Goal: Navigation & Orientation: Find specific page/section

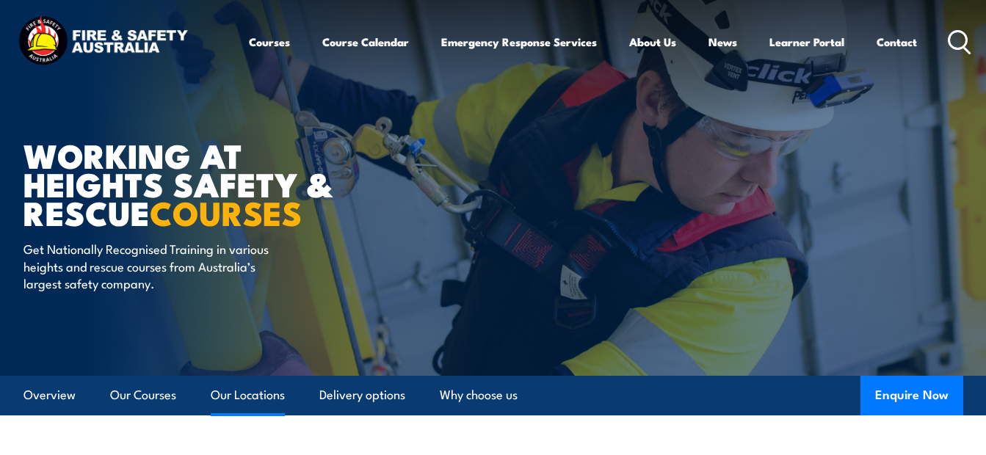
click at [250, 393] on link "Our Locations" at bounding box center [248, 395] width 74 height 39
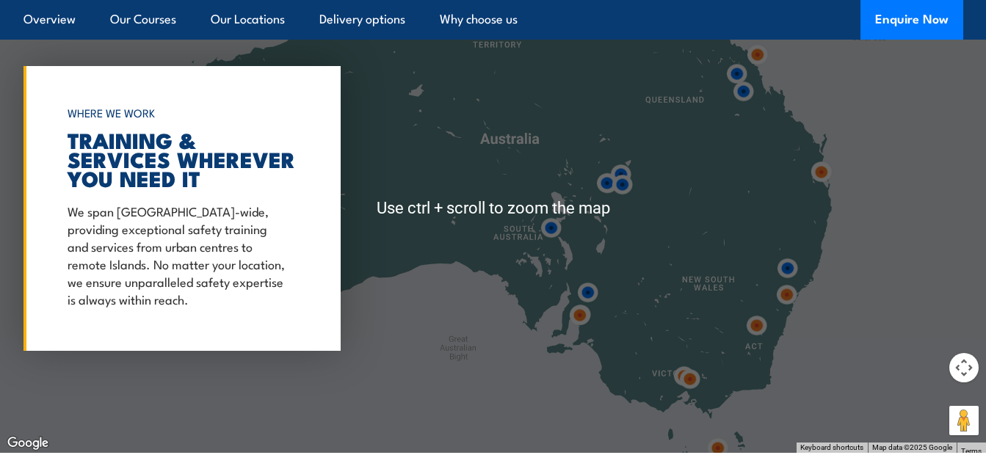
scroll to position [2468, 0]
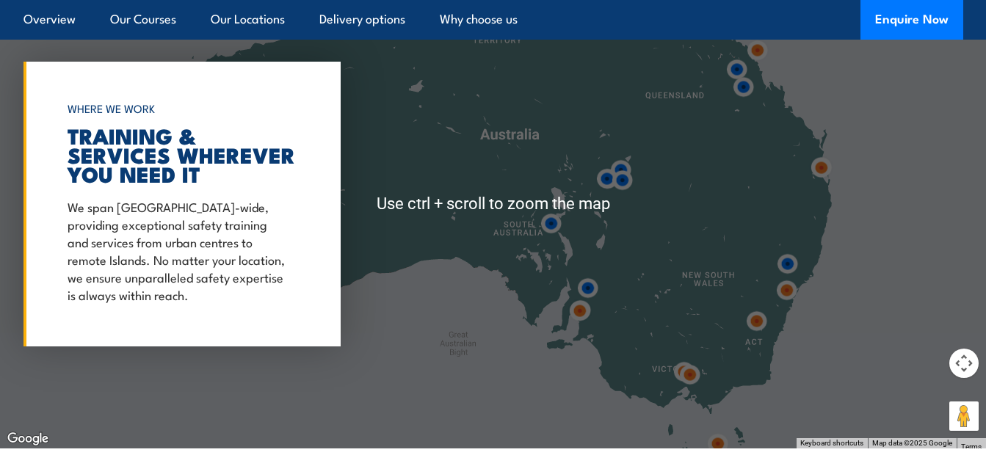
click at [422, 336] on div at bounding box center [493, 204] width 986 height 489
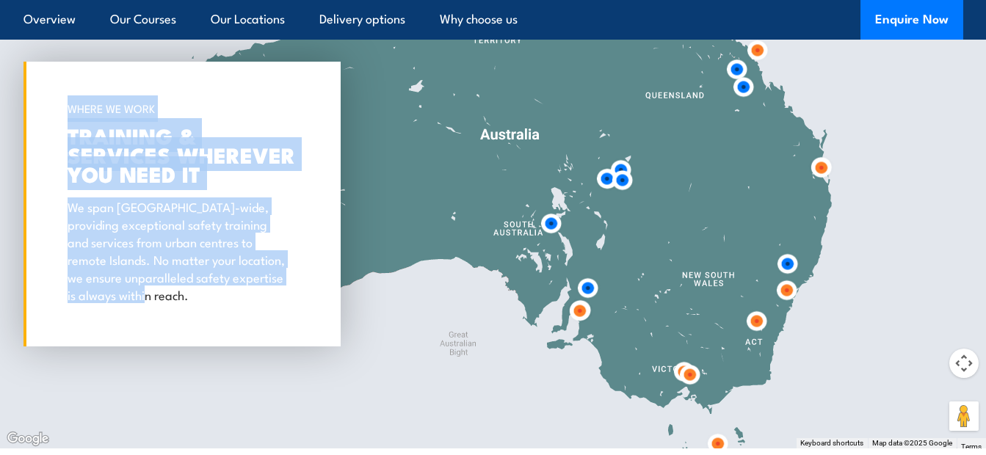
drag, startPoint x: 215, startPoint y: 295, endPoint x: 478, endPoint y: 305, distance: 263.0
click at [477, 305] on div "← Move left → Move right ↑ Move up ↓ Move down + Zoom in - Zoom out Home Jump l…" at bounding box center [493, 204] width 986 height 489
click at [335, 344] on div at bounding box center [493, 204] width 986 height 489
click at [357, 363] on div at bounding box center [493, 204] width 986 height 489
click at [926, 109] on div at bounding box center [493, 204] width 986 height 489
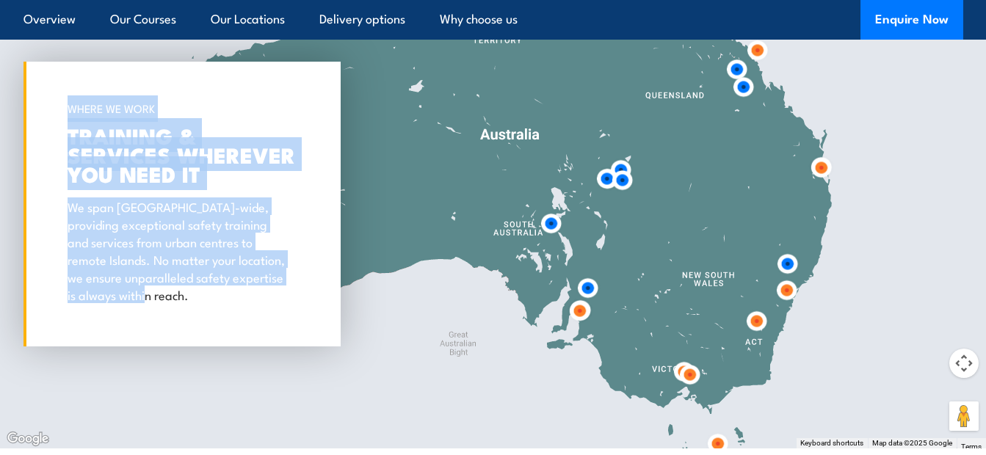
click at [958, 349] on button "Map camera controls" at bounding box center [963, 363] width 29 height 29
click at [857, 349] on button "Move left" at bounding box center [853, 363] width 29 height 29
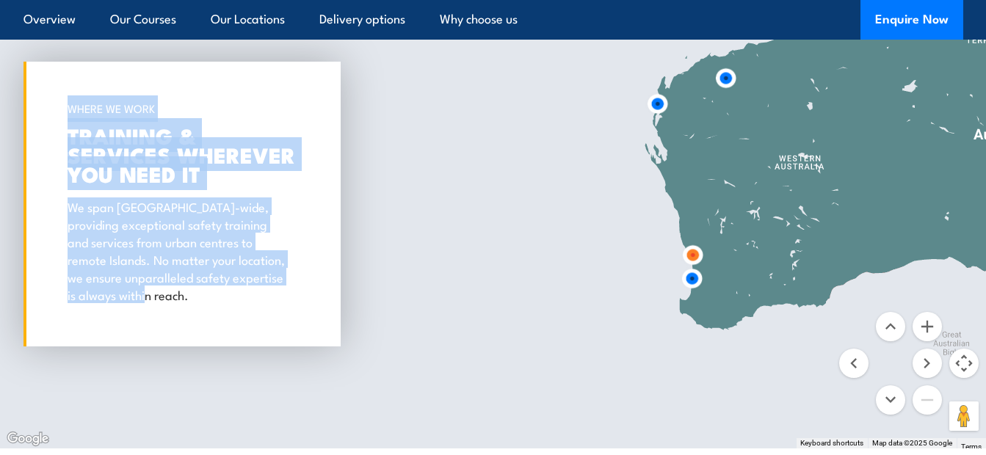
click at [692, 265] on img at bounding box center [691, 278] width 27 height 27
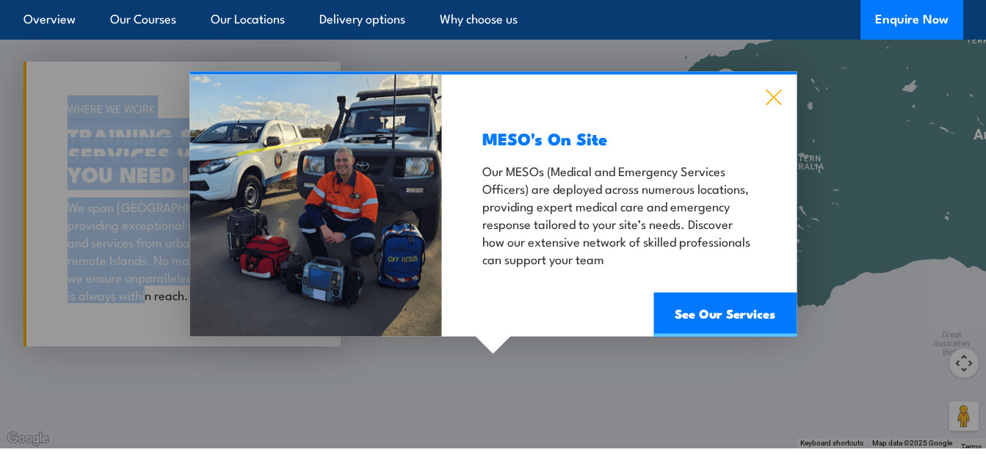
click at [772, 90] on icon at bounding box center [773, 97] width 15 height 15
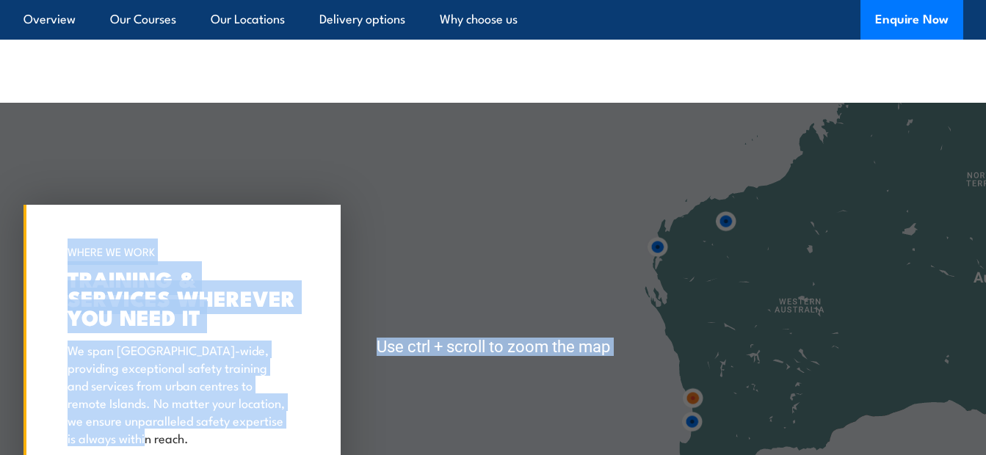
scroll to position [2321, 0]
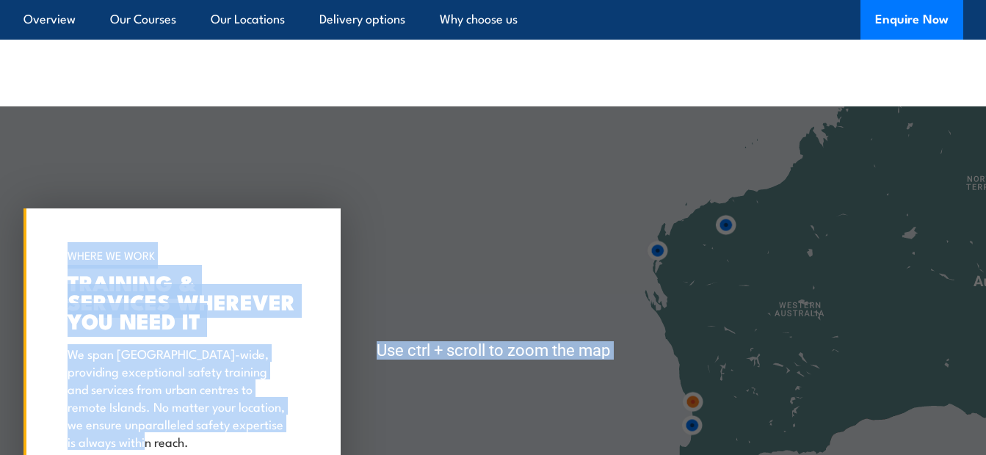
click at [551, 236] on div at bounding box center [493, 350] width 986 height 489
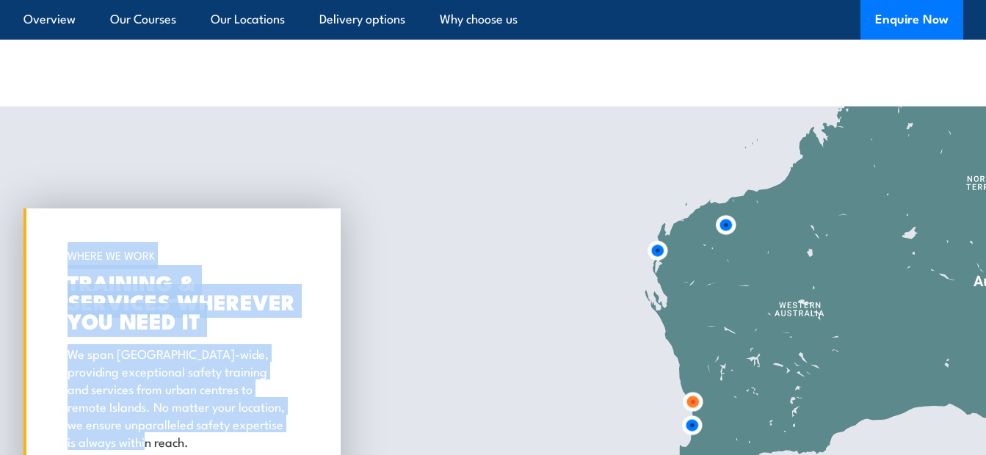
click at [729, 211] on img at bounding box center [725, 224] width 27 height 27
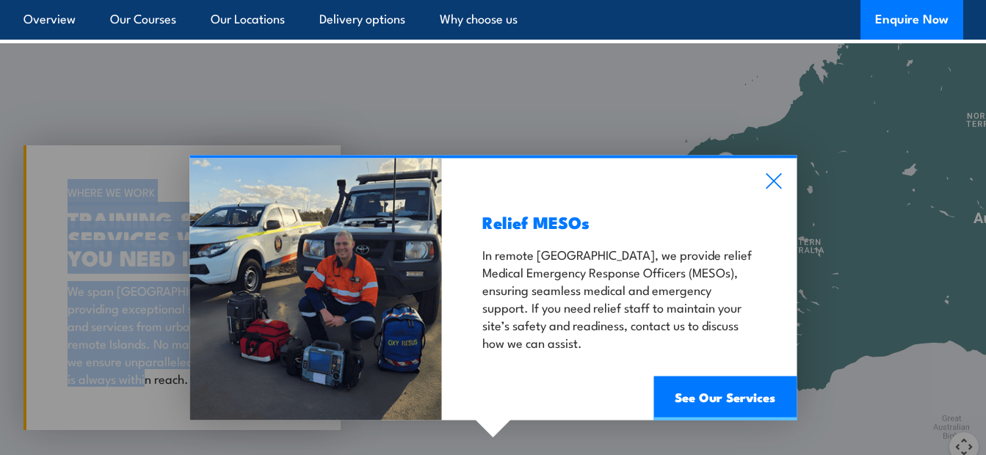
scroll to position [2468, 0]
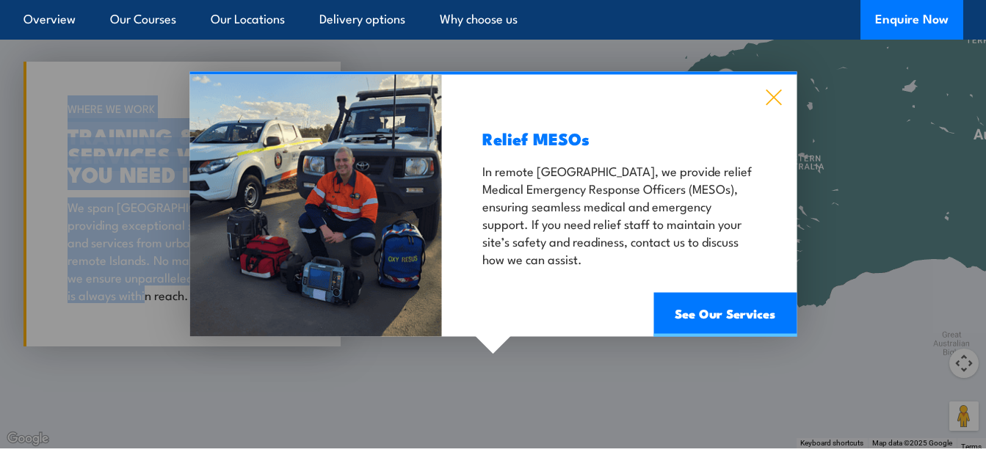
click at [766, 90] on icon at bounding box center [773, 98] width 17 height 16
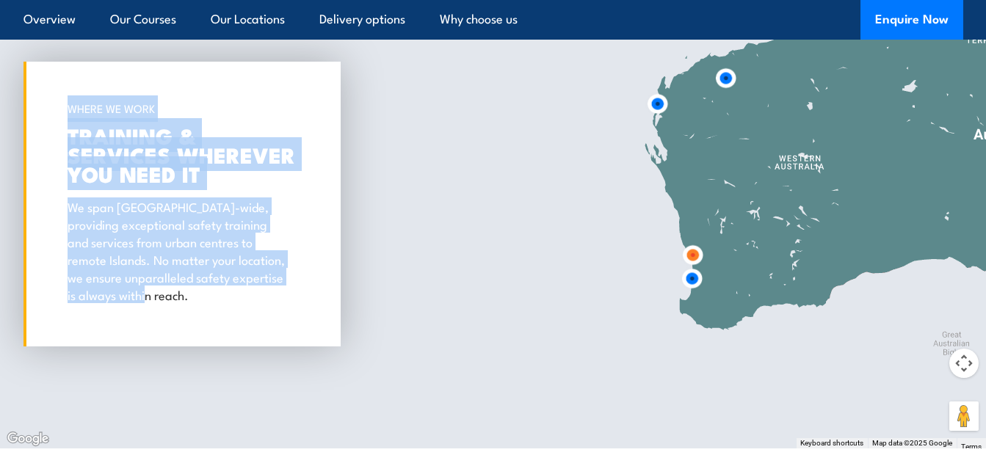
click at [725, 65] on img at bounding box center [725, 78] width 27 height 27
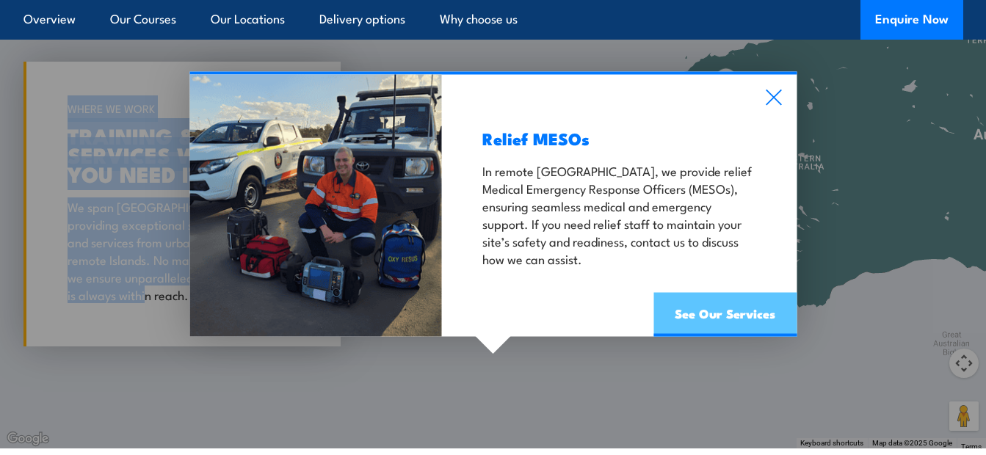
click at [712, 300] on link "See Our Services" at bounding box center [724, 315] width 143 height 44
